Goal: Information Seeking & Learning: Learn about a topic

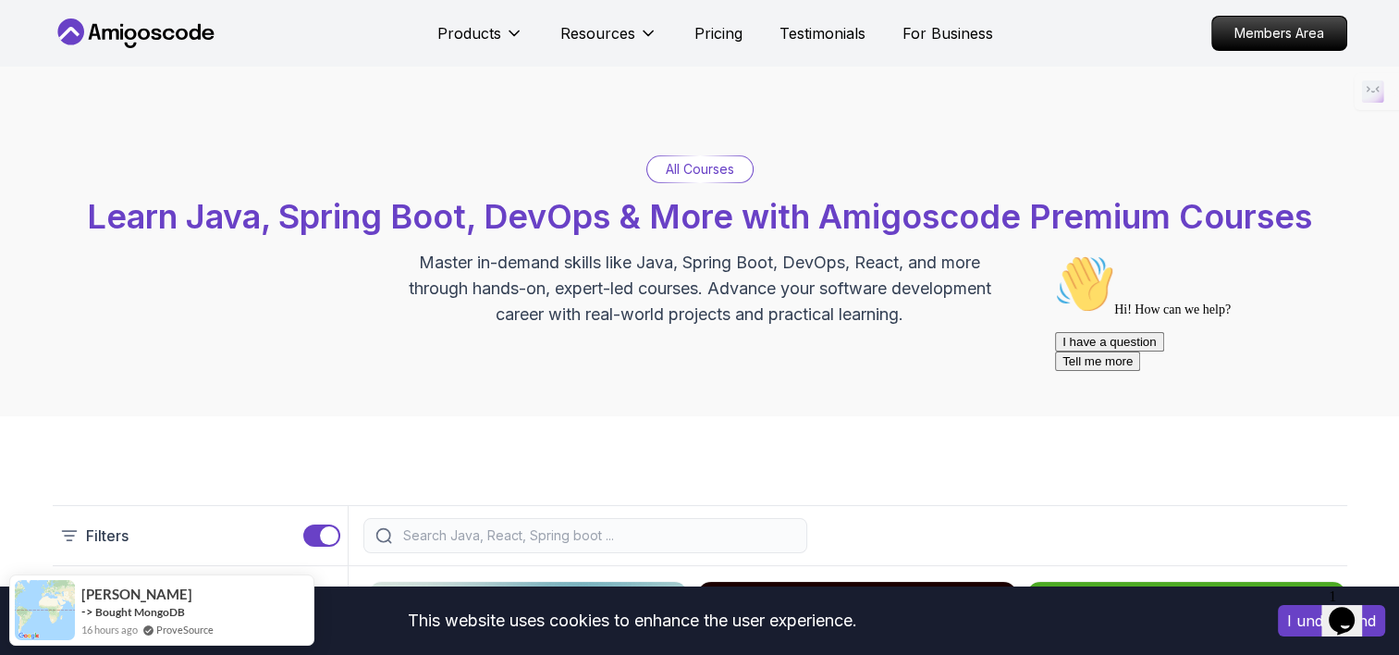
click at [702, 173] on p "All Courses" at bounding box center [700, 169] width 68 height 18
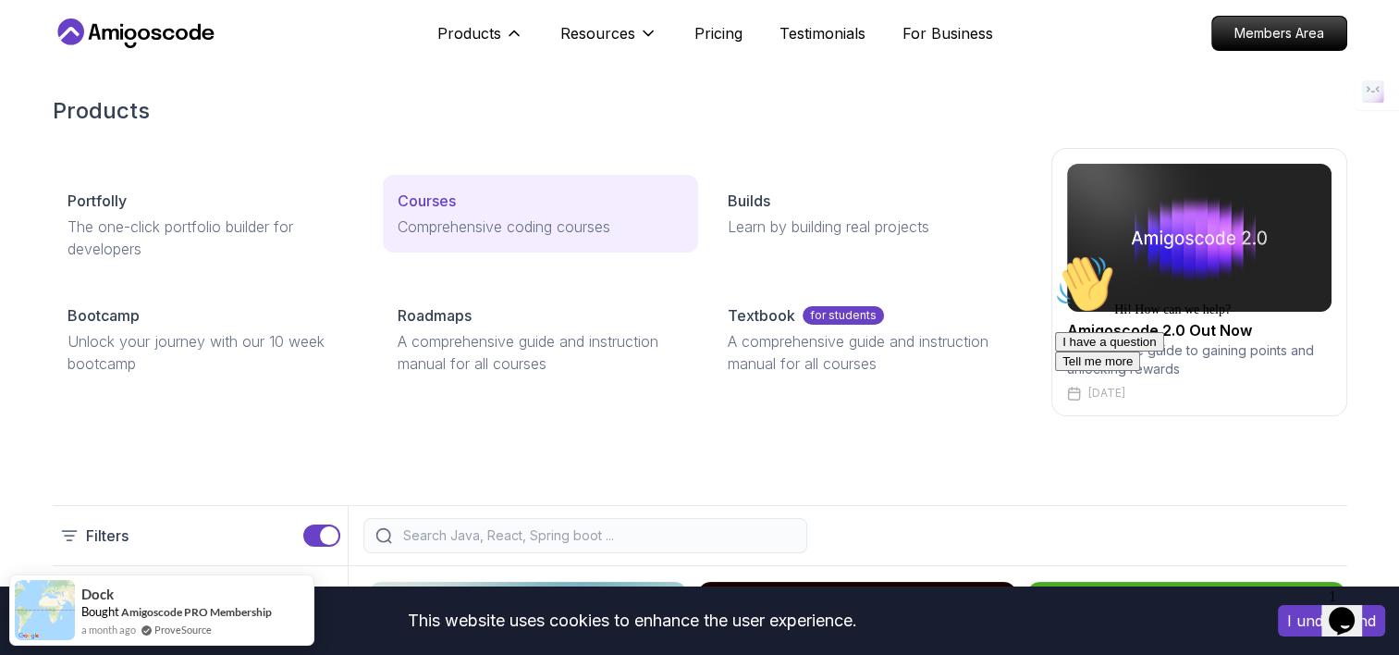
click at [424, 201] on p "Courses" at bounding box center [427, 201] width 58 height 22
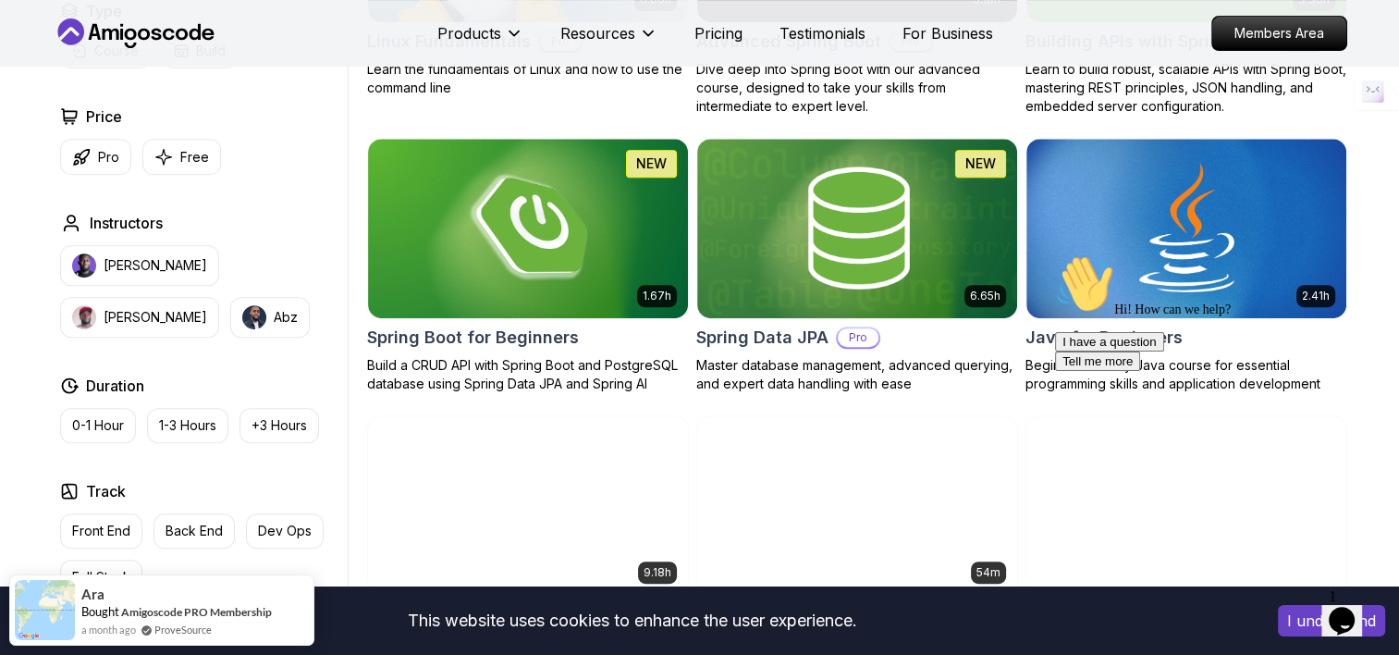
scroll to position [740, 0]
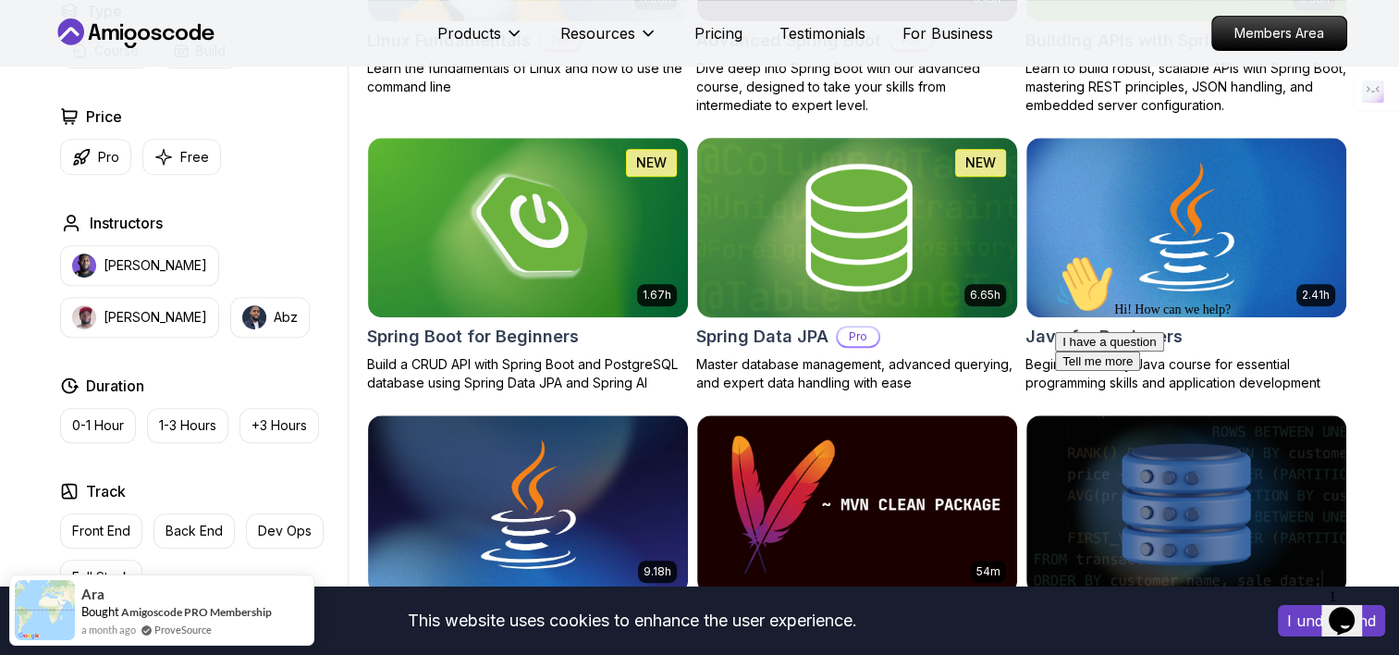
click at [785, 229] on img at bounding box center [857, 227] width 336 height 188
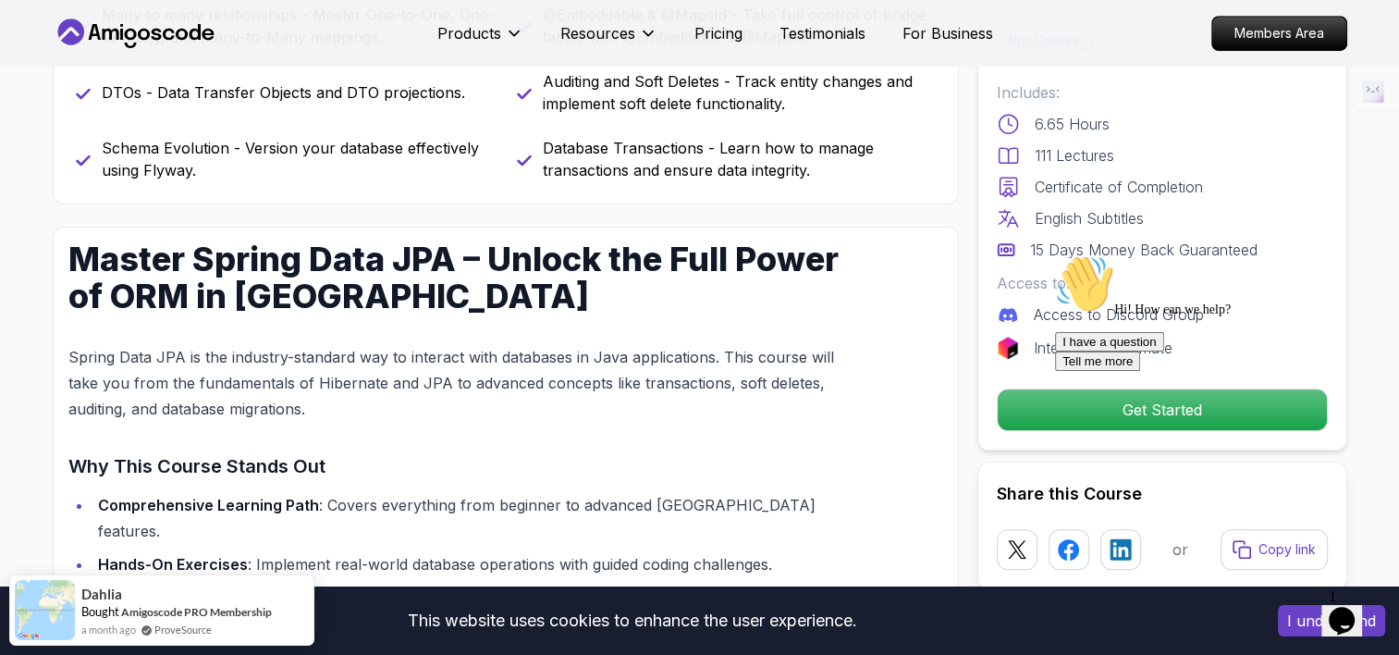
scroll to position [742, 0]
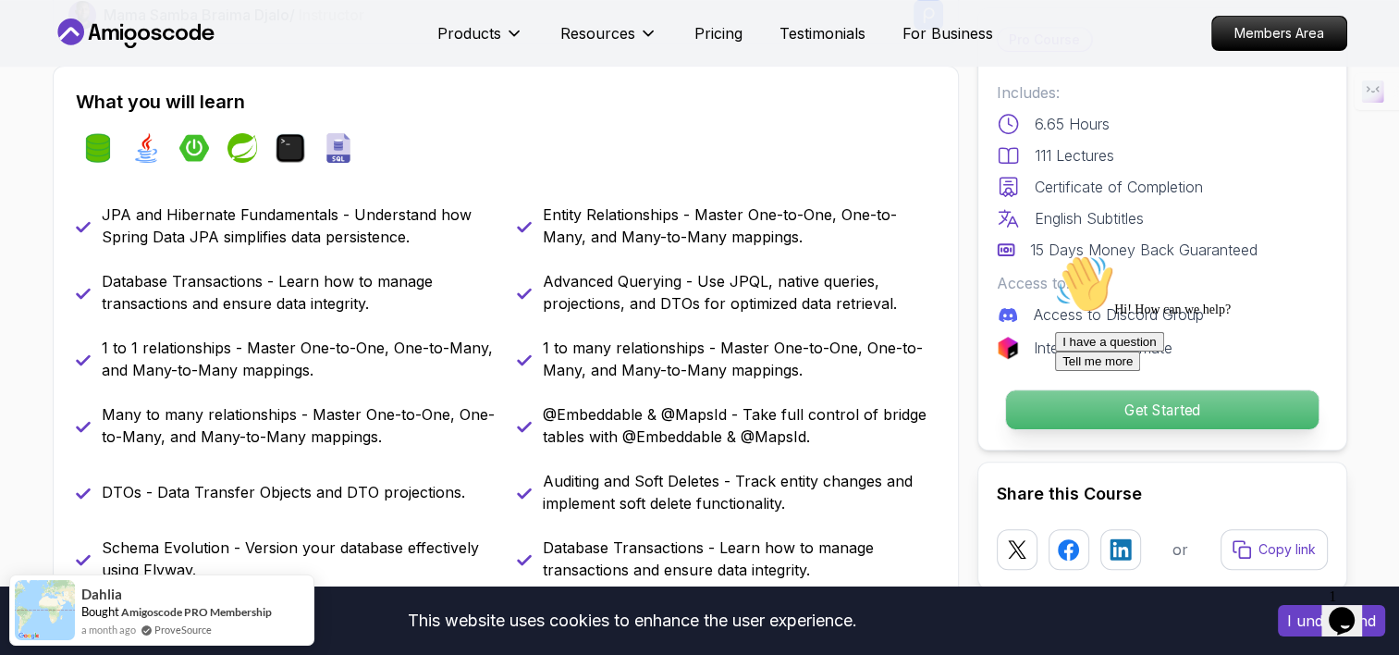
click at [1017, 402] on p "Get Started" at bounding box center [1161, 409] width 313 height 39
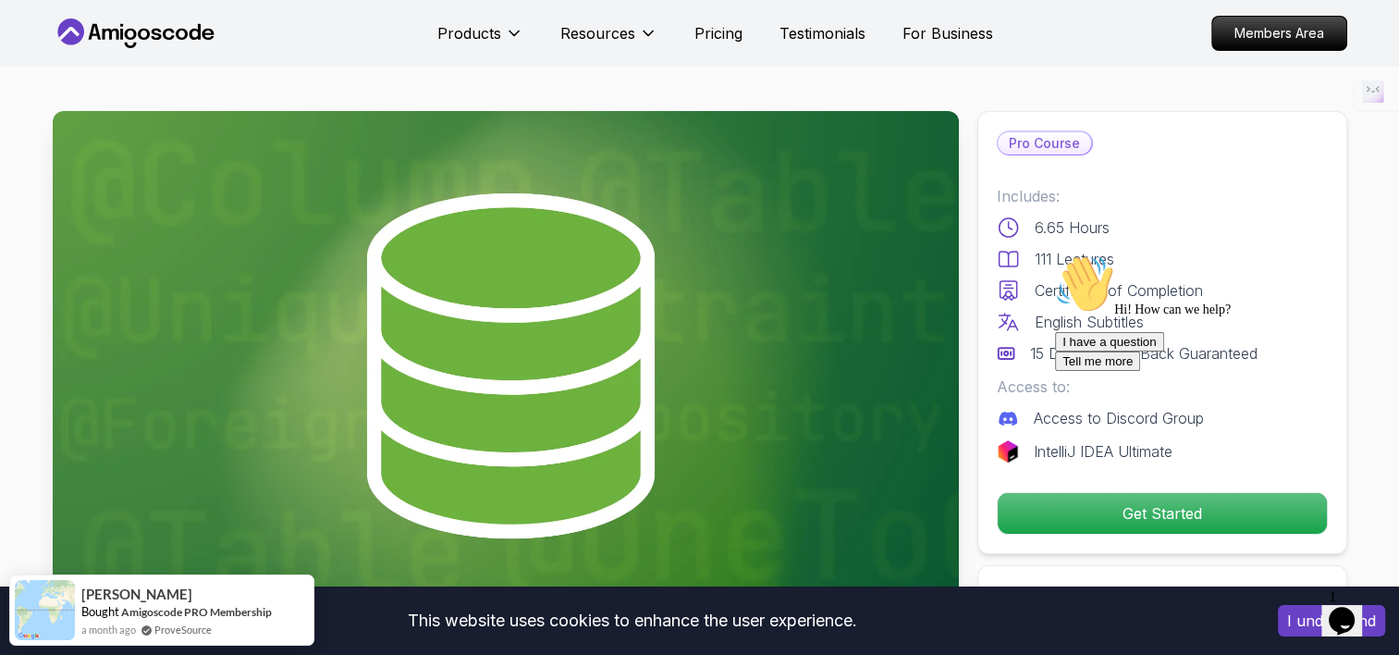
scroll to position [0, 0]
